Goal: Information Seeking & Learning: Learn about a topic

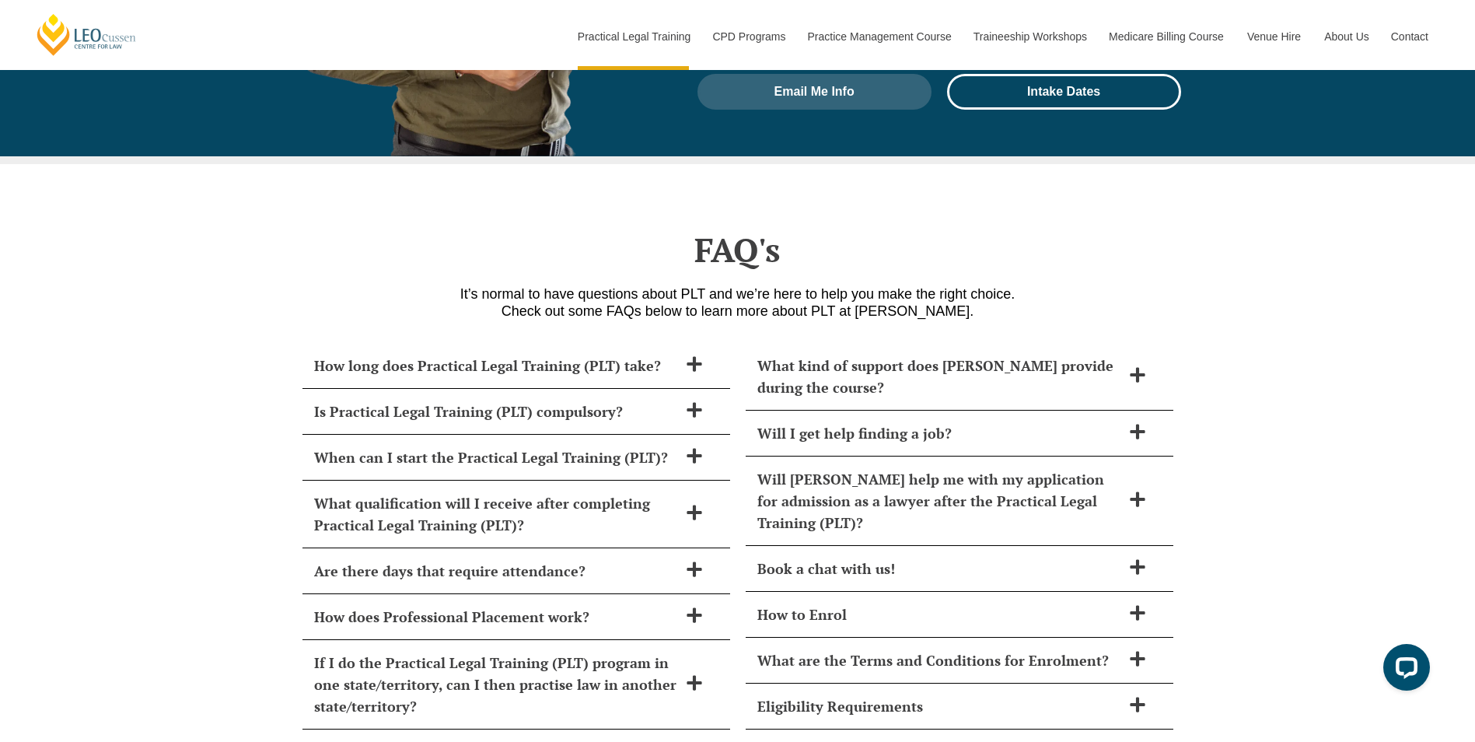
scroll to position [6765, 0]
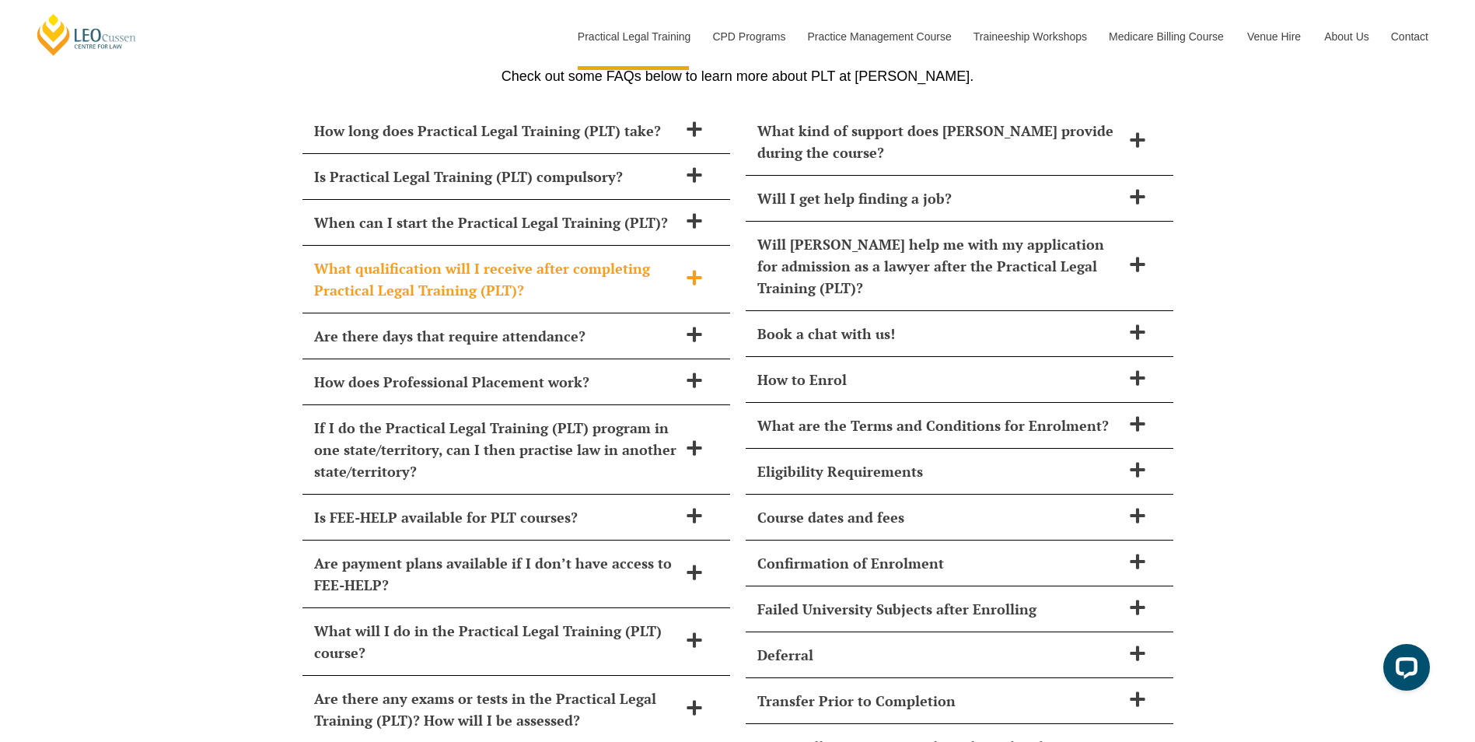
click at [582, 257] on h2 "What qualification will I receive after completing Practical Legal Training (PL…" at bounding box center [496, 279] width 364 height 44
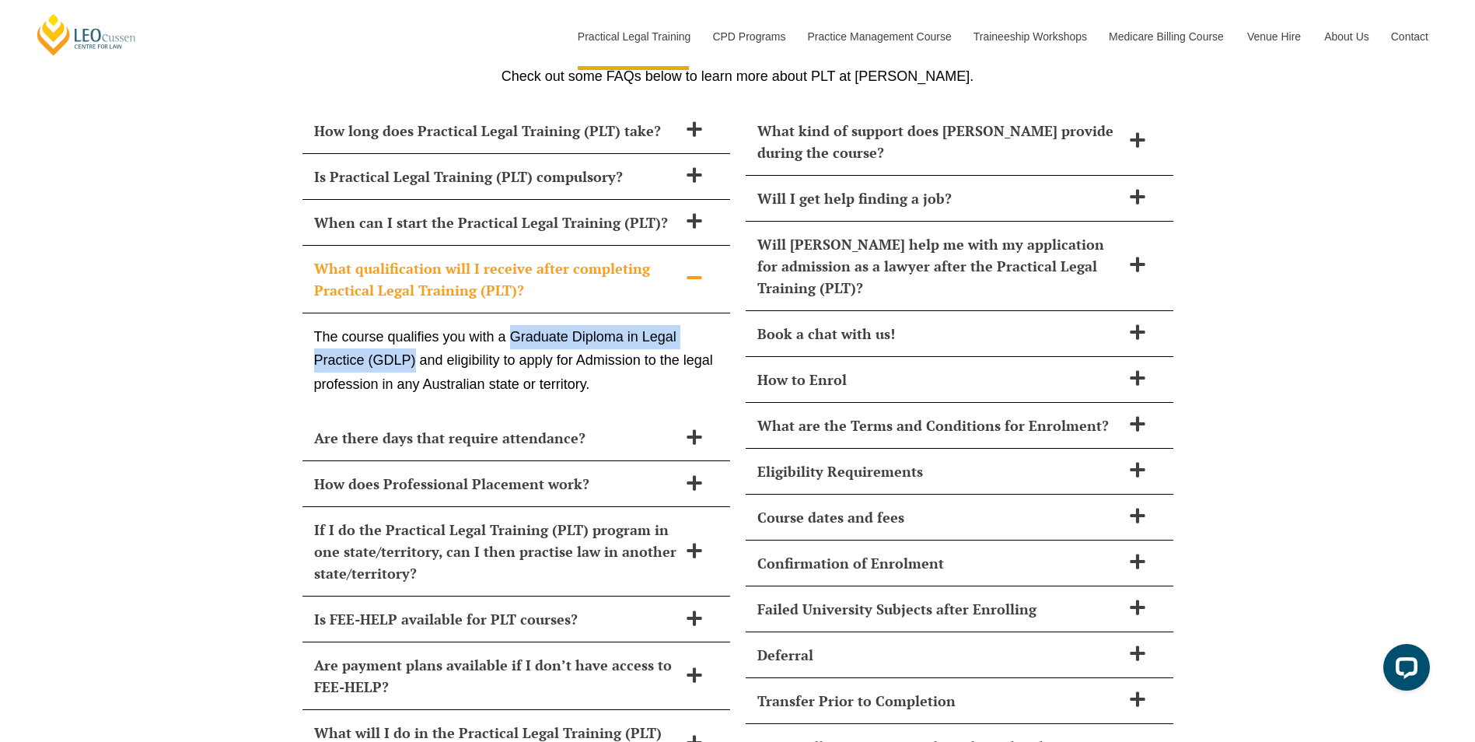
drag, startPoint x: 514, startPoint y: 292, endPoint x: 417, endPoint y: 318, distance: 100.7
click at [417, 325] on p "The course qualifies you with a Graduate Diploma in Legal Practice (GDLP) and e…" at bounding box center [516, 361] width 404 height 72
copy p "Graduate Diploma in Legal Practice (GDLP)"
